Goal: Information Seeking & Learning: Learn about a topic

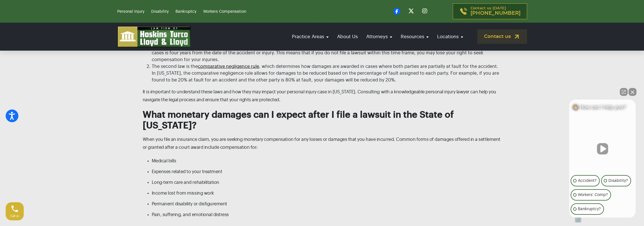
scroll to position [1272, 0]
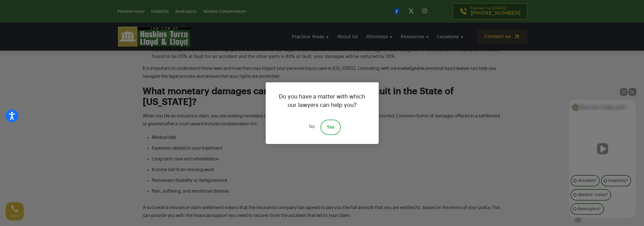
click at [312, 127] on link "No" at bounding box center [311, 127] width 17 height 15
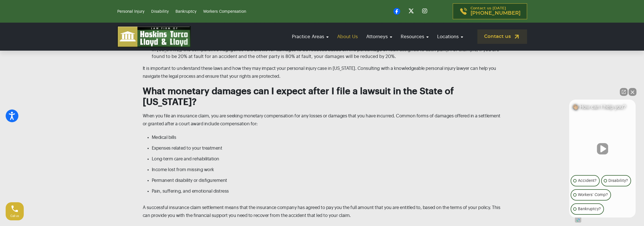
click at [348, 38] on link "About Us" at bounding box center [347, 37] width 26 height 16
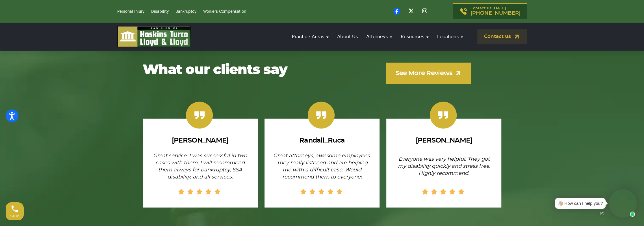
scroll to position [1074, 0]
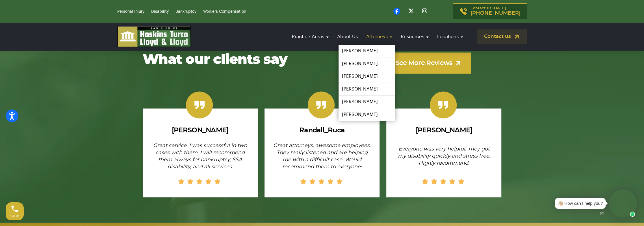
click at [379, 36] on link "Attorneys" at bounding box center [380, 37] width 32 height 16
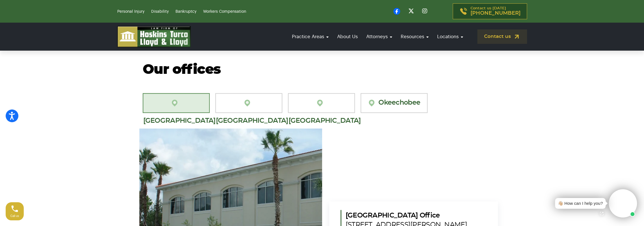
scroll to position [622, 0]
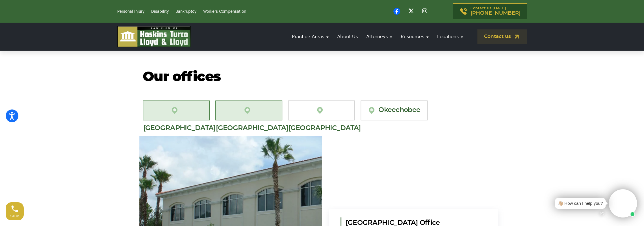
click at [250, 109] on link "[GEOGRAPHIC_DATA][PERSON_NAME]" at bounding box center [248, 110] width 67 height 20
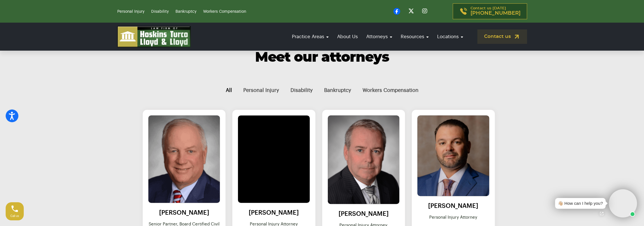
scroll to position [198, 0]
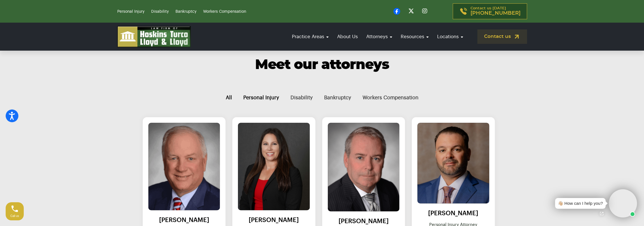
click at [267, 97] on button "Personal Injury" at bounding box center [261, 97] width 47 height 19
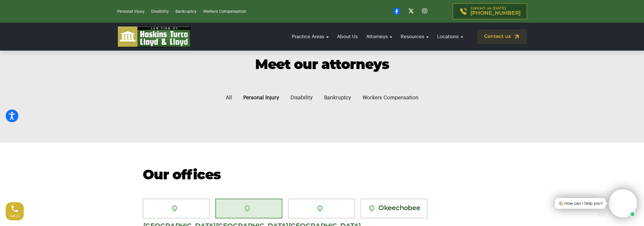
click at [266, 99] on button "Personal Injury" at bounding box center [261, 97] width 47 height 19
click at [301, 97] on button "Disability" at bounding box center [302, 97] width 34 height 19
click at [345, 98] on button "Bankruptcy" at bounding box center [338, 97] width 38 height 19
click at [388, 96] on button "Workers Compensation" at bounding box center [390, 97] width 67 height 19
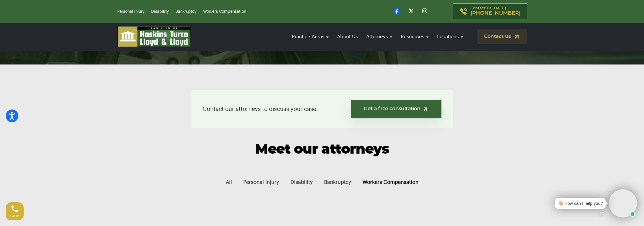
scroll to position [113, 0]
click at [353, 36] on link "About Us" at bounding box center [347, 37] width 26 height 16
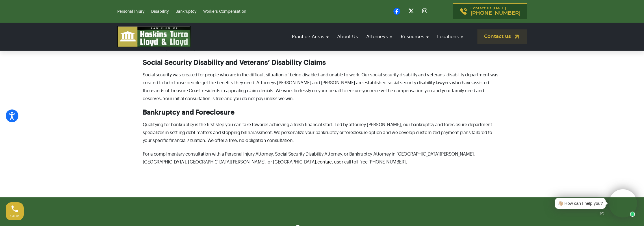
scroll to position [339, 0]
